Goal: Information Seeking & Learning: Check status

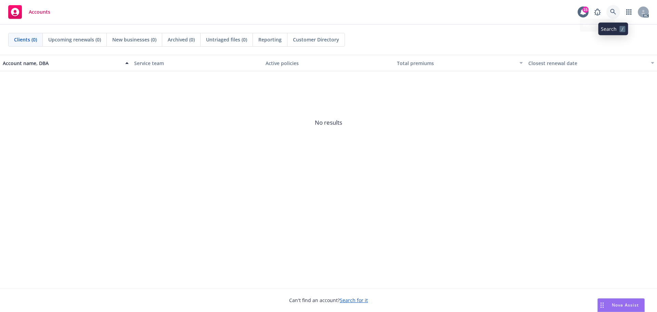
click at [607, 12] on link at bounding box center [613, 12] width 14 height 14
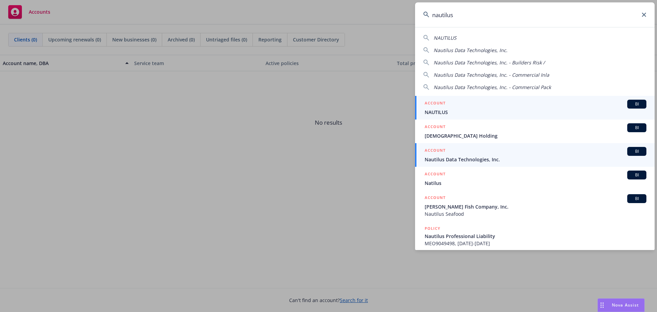
type input "nautilus"
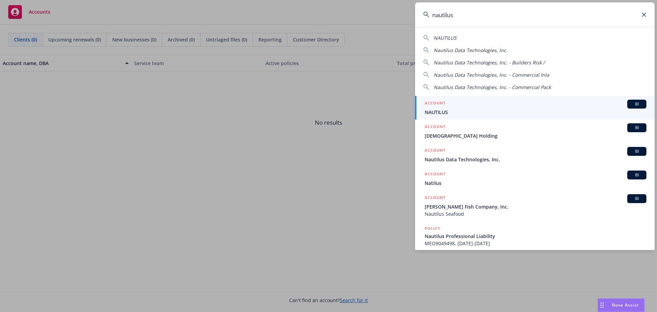
drag, startPoint x: 482, startPoint y: 154, endPoint x: 474, endPoint y: 149, distance: 8.9
click at [482, 154] on div "ACCOUNT BI" at bounding box center [536, 151] width 222 height 9
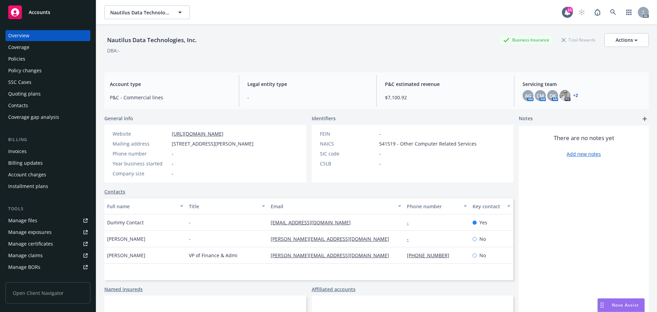
click at [26, 61] on div "Policies" at bounding box center [47, 58] width 79 height 11
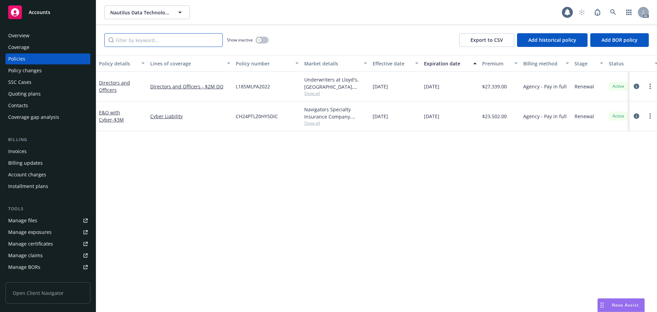
click at [203, 36] on input "Filter by keyword..." at bounding box center [163, 40] width 118 height 14
paste input "CH24PTLZ0HY5DIC"
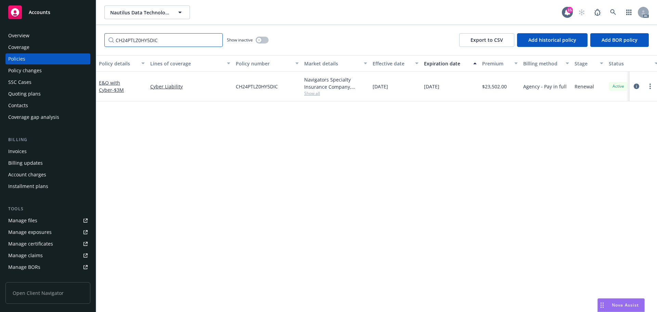
type input "CH24PTLZ0HY5DIC"
click at [26, 68] on div "Policy changes" at bounding box center [25, 70] width 34 height 11
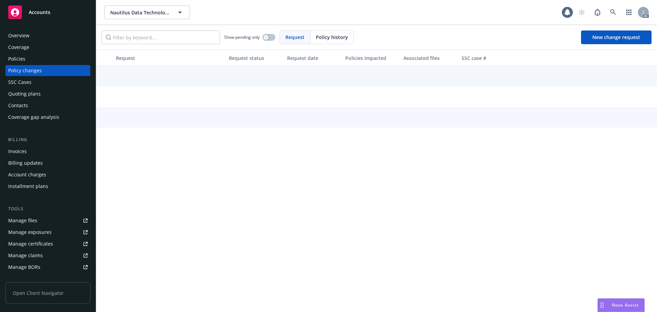
click at [334, 28] on div "Show pending only Request Policy history New change request" at bounding box center [376, 37] width 561 height 25
click at [328, 39] on span "Policy history" at bounding box center [332, 37] width 32 height 7
click at [216, 39] on input "Filter by keyword..." at bounding box center [161, 37] width 118 height 14
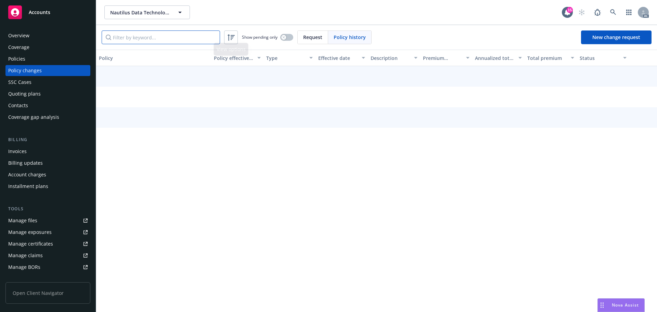
paste input "CH24PTLZ0HY5DIC"
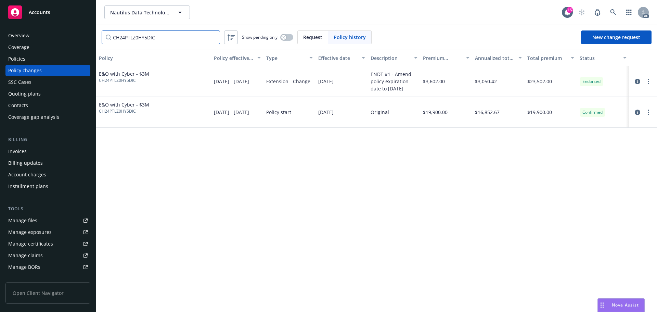
type input "CH24PTLZ0HY5DIC"
click at [617, 10] on link at bounding box center [613, 12] width 14 height 14
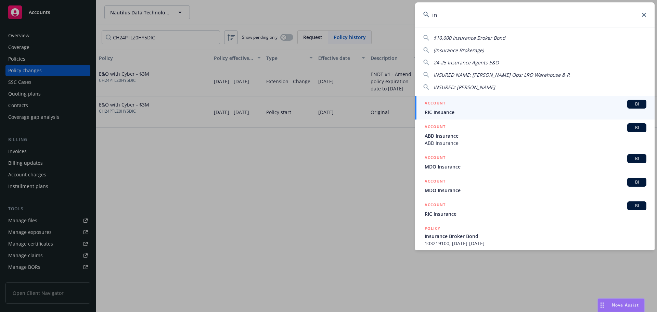
type input "i"
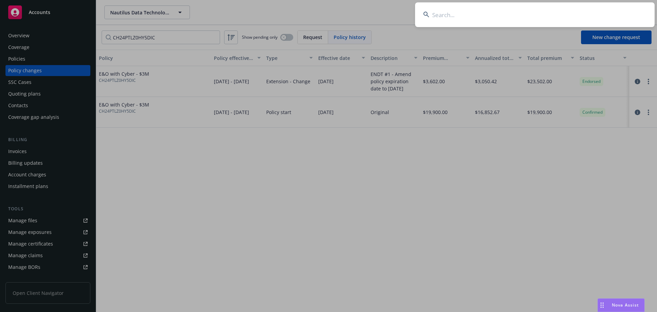
click at [437, 12] on input at bounding box center [534, 14] width 239 height 25
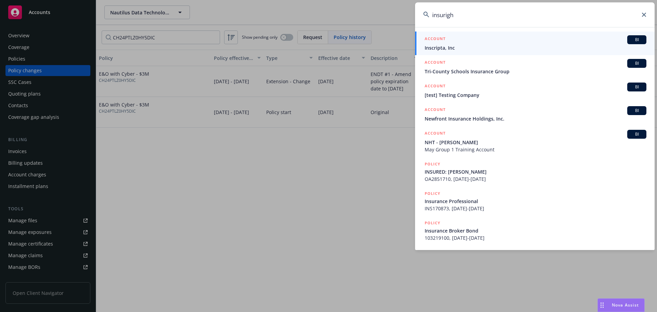
type input "insuright"
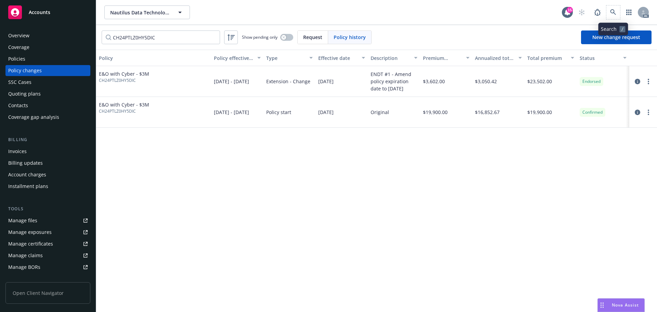
click at [609, 6] on span at bounding box center [613, 12] width 14 height 14
click at [611, 11] on icon at bounding box center [613, 12] width 6 height 6
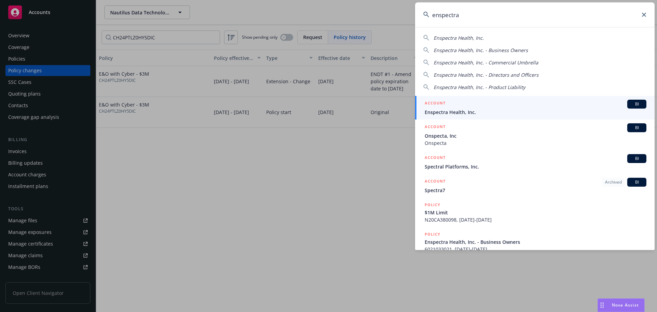
type input "enspectra"
click at [520, 110] on span "Enspectra Health, Inc." at bounding box center [536, 111] width 222 height 7
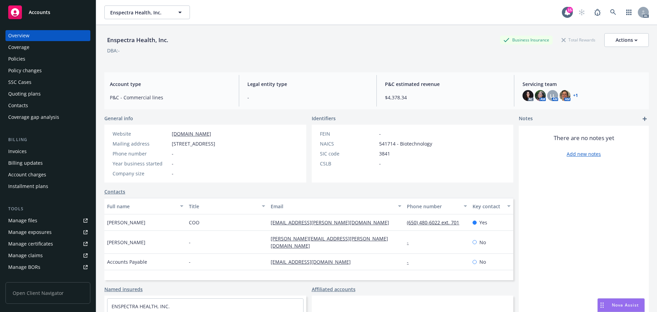
click at [26, 68] on div "Policy changes" at bounding box center [25, 70] width 34 height 11
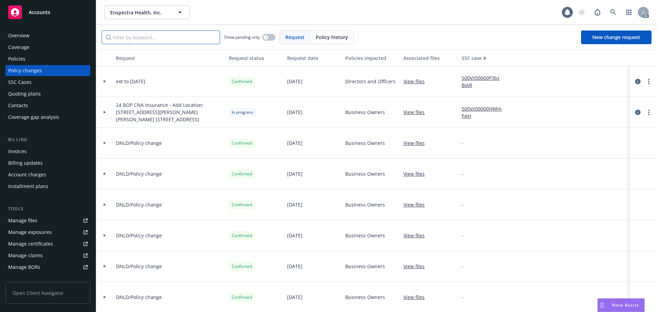
click at [193, 41] on input "Filter by keyword..." at bounding box center [161, 37] width 118 height 14
paste input "N25CA380050"
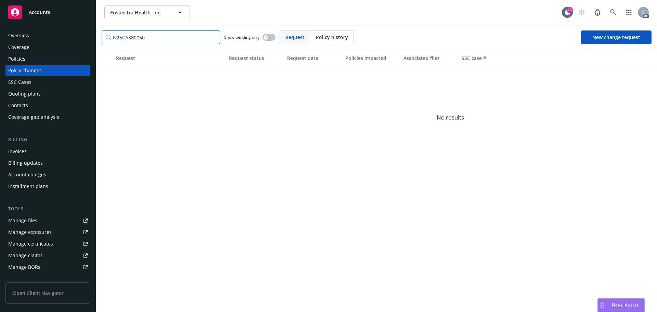
type input "N25CA380050"
click at [325, 37] on span "Policy history" at bounding box center [332, 37] width 32 height 7
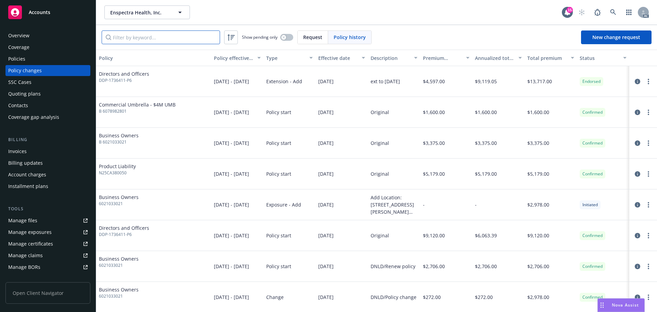
click at [160, 37] on input "Filter by keyword..." at bounding box center [161, 37] width 118 height 14
click at [113, 173] on span "N25CA380050" at bounding box center [117, 173] width 37 height 6
copy span "N25CA380050"
click at [156, 40] on input "Filter by keyword..." at bounding box center [161, 37] width 118 height 14
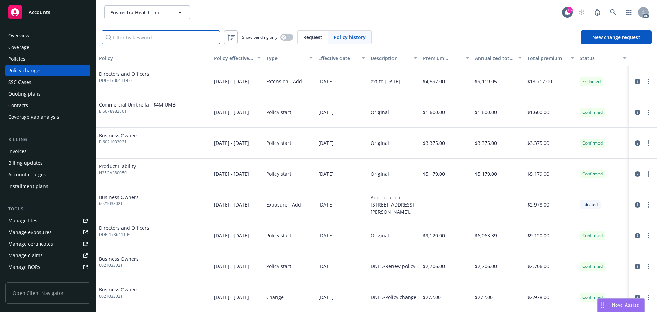
paste input "N25CA380050"
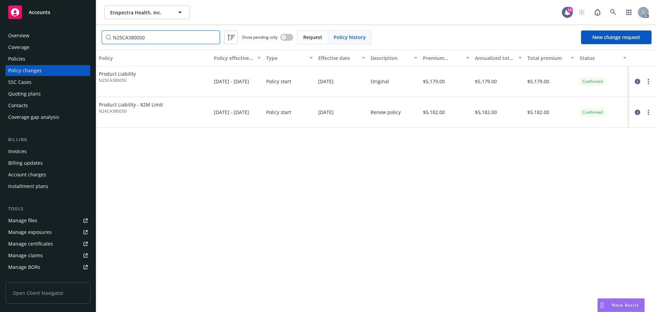
type input "N25CA380050"
click at [122, 34] on input "N25CA380050" at bounding box center [161, 37] width 118 height 14
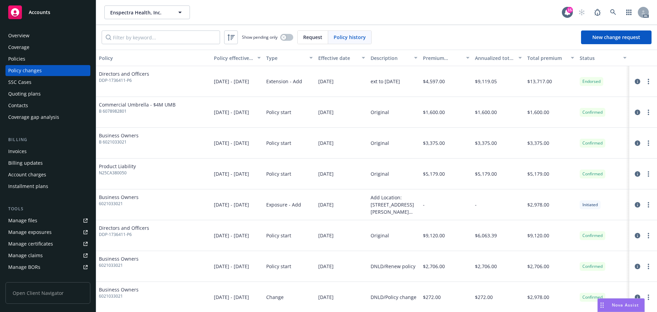
click at [57, 57] on div "Policies" at bounding box center [47, 58] width 79 height 11
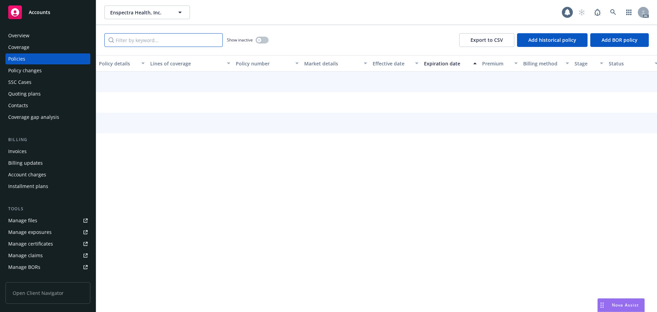
click at [137, 37] on input "Filter by keyword..." at bounding box center [163, 40] width 118 height 14
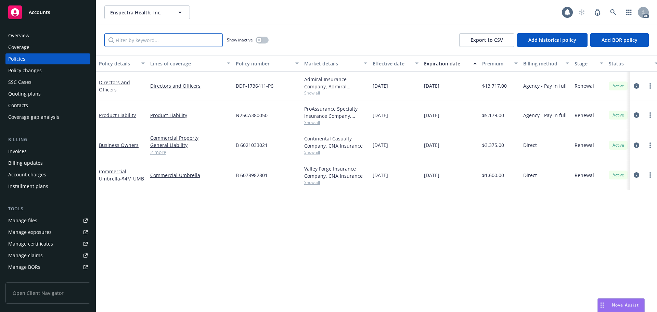
paste input "N25CA380050"
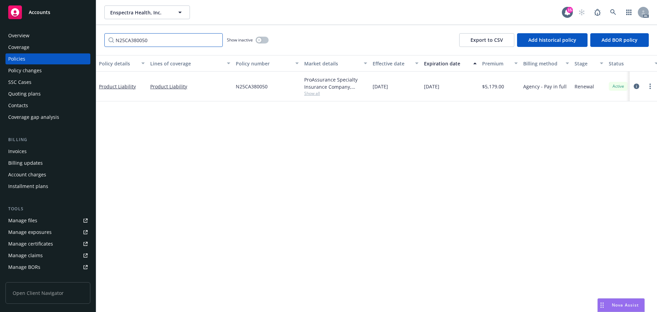
type input "N25CA380050"
